Goal: Transaction & Acquisition: Subscribe to service/newsletter

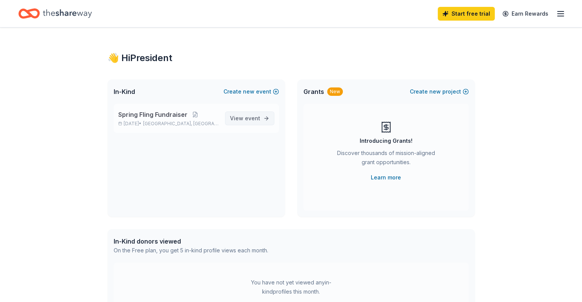
click at [245, 119] on span "View event" at bounding box center [245, 118] width 30 height 9
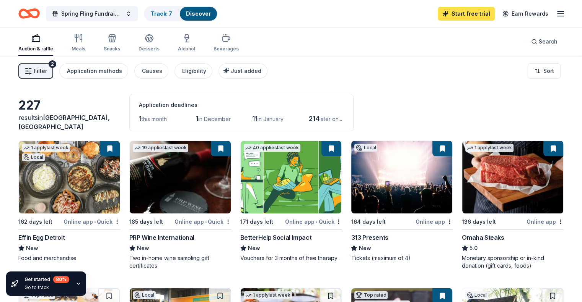
click at [459, 13] on link "Start free trial" at bounding box center [465, 14] width 57 height 14
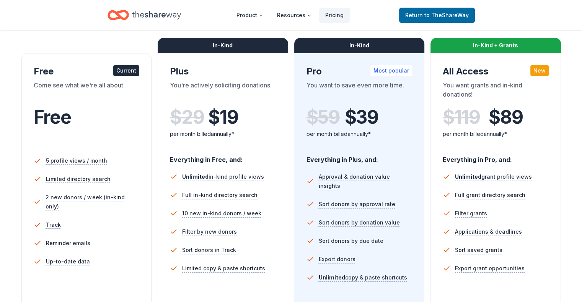
scroll to position [112, 0]
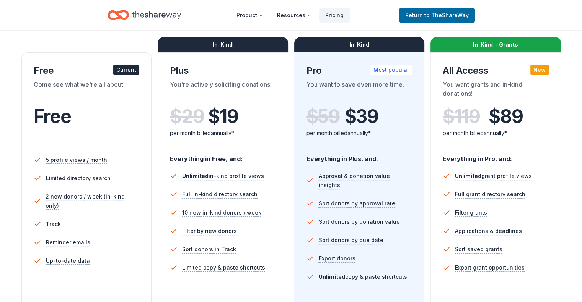
click at [248, 259] on li "Limited copy & paste shortcuts" at bounding box center [223, 268] width 106 height 18
click at [235, 269] on span "Limited copy & paste shortcuts" at bounding box center [223, 268] width 87 height 10
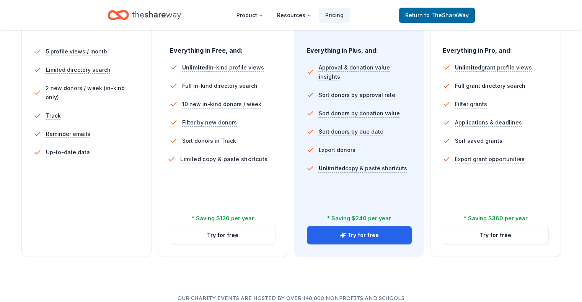
scroll to position [222, 0]
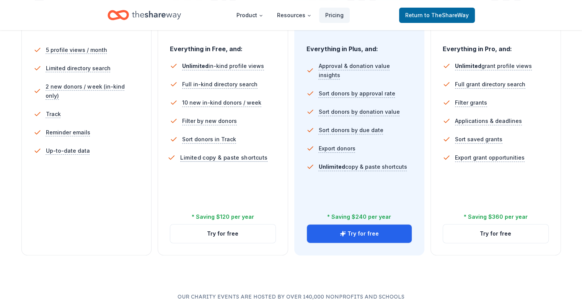
click at [239, 161] on span "Limited copy & paste shortcuts" at bounding box center [223, 158] width 87 height 10
click at [243, 155] on span "Limited copy & paste shortcuts" at bounding box center [223, 158] width 87 height 10
click at [236, 160] on span "Limited copy & paste shortcuts" at bounding box center [223, 158] width 87 height 10
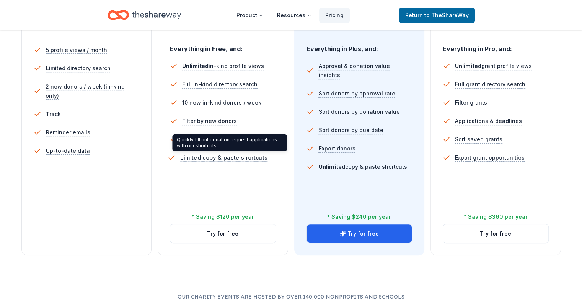
click at [236, 156] on span "Limited copy & paste shortcuts" at bounding box center [223, 158] width 87 height 10
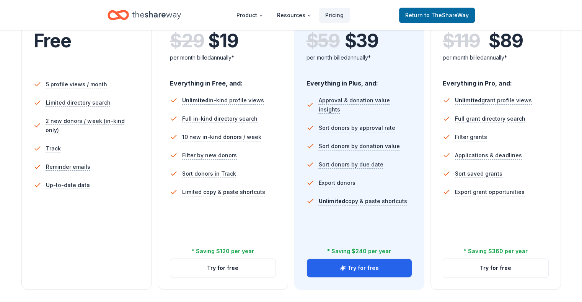
scroll to position [189, 0]
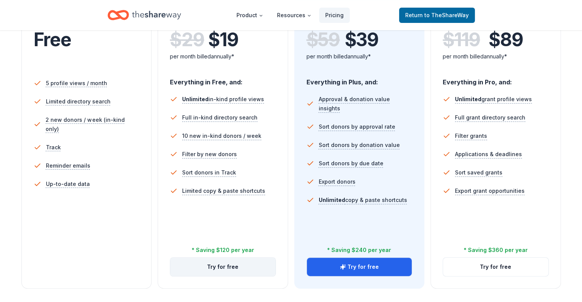
click at [227, 258] on button "Try for free" at bounding box center [222, 267] width 105 height 18
